Goal: Task Accomplishment & Management: Complete application form

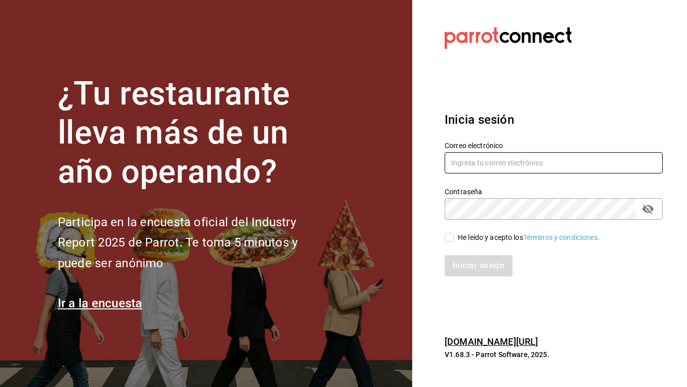
click at [511, 170] on input "text" at bounding box center [553, 162] width 218 height 21
click at [450, 239] on input "He leído y acepto los Términos y condiciones." at bounding box center [448, 237] width 9 height 9
checkbox input "true"
click at [462, 164] on input "text" at bounding box center [553, 162] width 218 height 21
type input "ximebond@hotmail.com"
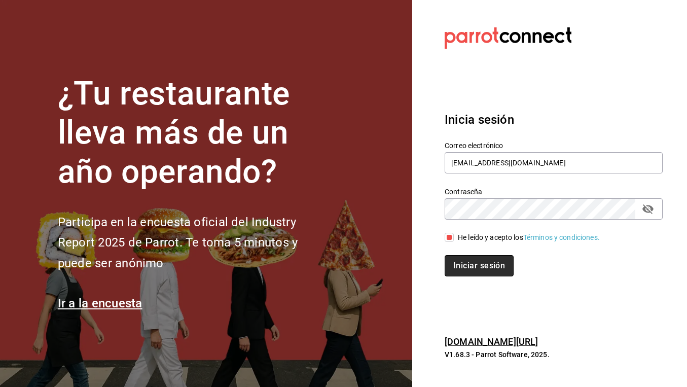
click at [493, 255] on button "Iniciar sesión" at bounding box center [478, 265] width 69 height 21
